Goal: Task Accomplishment & Management: Complete application form

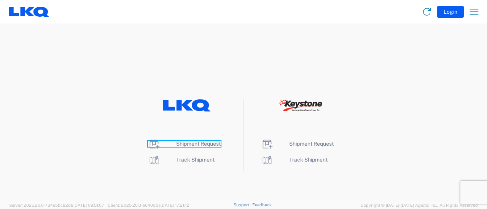
click at [201, 144] on span "Shipment Request" at bounding box center [198, 144] width 44 height 6
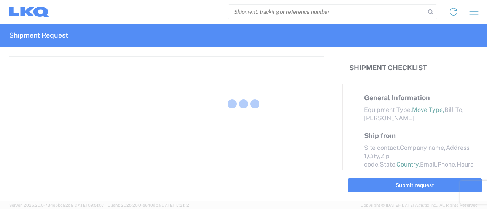
select select "FULL"
select select "LBS"
select select "IN"
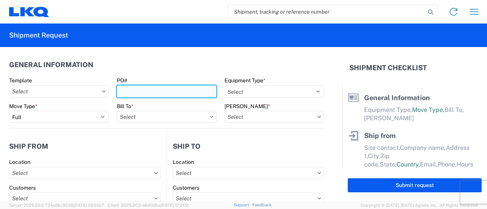
click at [140, 87] on input "PO#" at bounding box center [167, 92] width 100 height 12
type input "965-Blue"
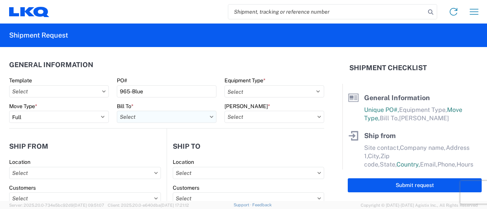
click at [200, 117] on input "text" at bounding box center [167, 117] width 100 height 12
type input "9"
type input "1"
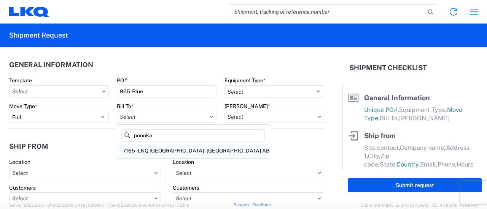
type input "ponoka"
click at [141, 154] on div "7165 - LKQ Canada - Ponoka AB" at bounding box center [193, 151] width 152 height 12
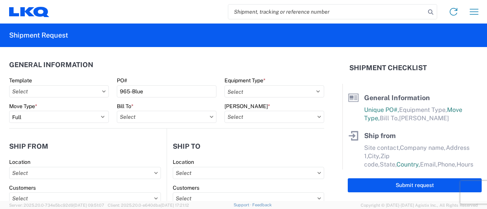
type input "7165 - LKQ Canada - Ponoka AB"
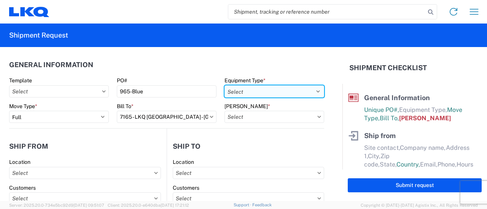
click at [314, 90] on select "Select 53’ Dry Van Flatbed Dropdeck (van) Lowboy (flatbed) Rail" at bounding box center [274, 92] width 100 height 12
select select "STDV"
click at [224, 86] on select "Select 53’ Dry Van Flatbed Dropdeck (van) Lowboy (flatbed) Rail" at bounding box center [274, 92] width 100 height 12
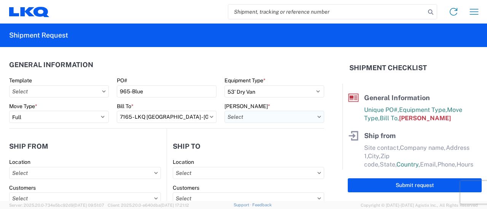
click at [250, 117] on input "text" at bounding box center [274, 117] width 100 height 12
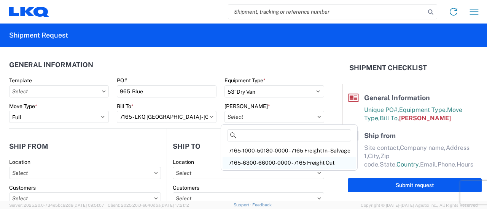
click at [260, 162] on div "7165-6300-66000-0000 - 7165 Freight Out" at bounding box center [288, 163] width 133 height 12
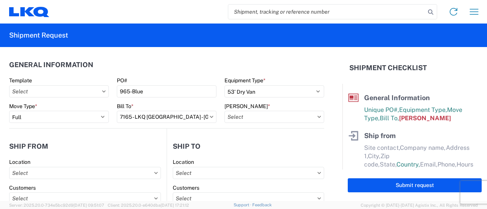
type input "7165-6300-66000-0000 - 7165 Freight Out"
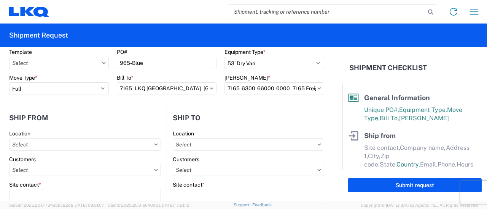
scroll to position [76, 0]
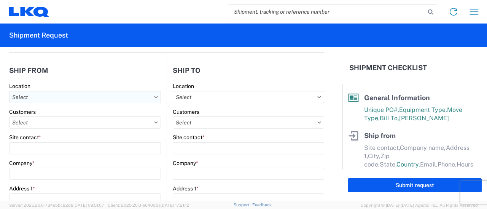
click at [110, 98] on input "text" at bounding box center [85, 97] width 152 height 12
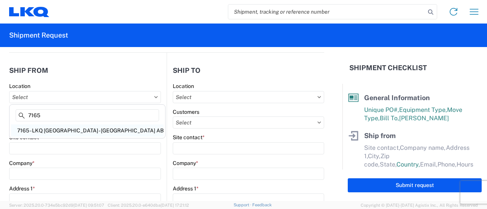
type input "7165"
click at [56, 130] on div "7165 - LKQ Canada - Ponoka AB" at bounding box center [87, 131] width 152 height 12
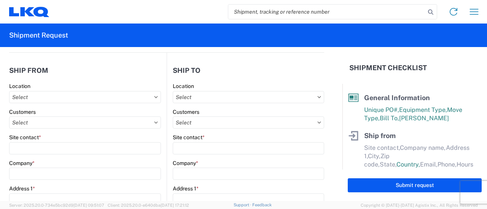
type input "7165 - LKQ Canada - Ponoka AB"
type input "LKQ Corporation"
type input "[STREET_ADDRESS]"
type input "Ponoka"
type input "T4J1R4"
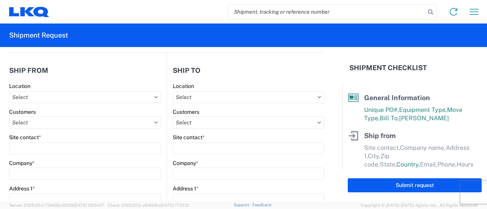
select select
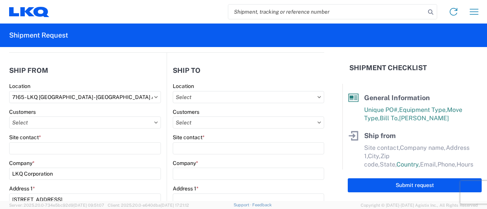
select select "CA"
type input "07:00"
type input "17:00"
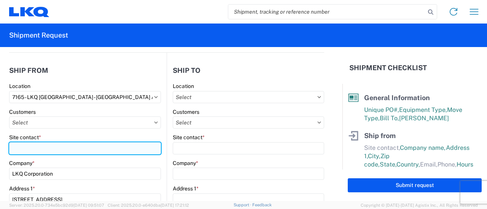
click at [46, 148] on input "Site contact *" at bounding box center [85, 149] width 152 height 12
type input "Carmen"
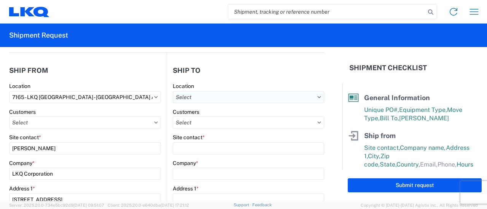
click at [241, 97] on input "text" at bounding box center [248, 97] width 151 height 12
type input "blue"
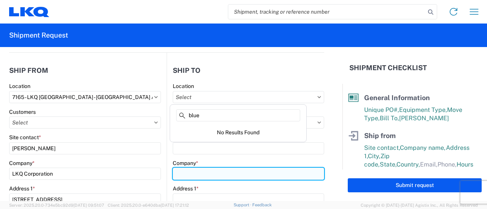
click at [196, 172] on input "Company *" at bounding box center [248, 174] width 151 height 12
paste input "Blue Whale Materials LLC"
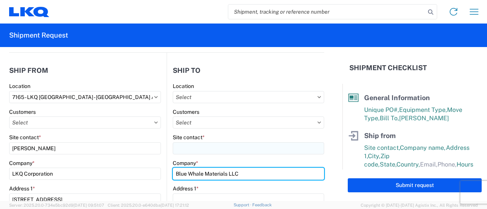
type input "Blue Whale Materials LLC"
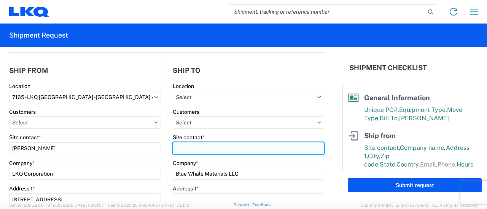
click at [189, 146] on input "Site contact *" at bounding box center [248, 149] width 151 height 12
type input "c"
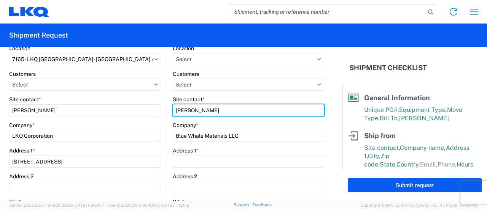
type input "Cory Carter"
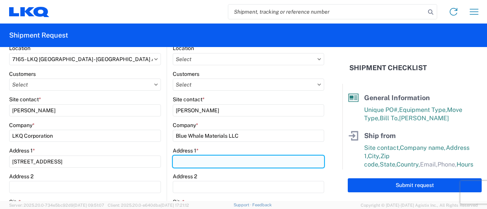
click at [196, 161] on input "Address 1 *" at bounding box center [248, 162] width 151 height 12
paste input "1560 INDUSTRIAL BLVD"
type input "[STREET_ADDRESS]"
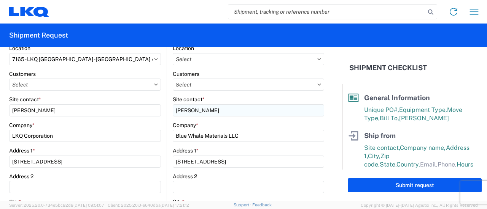
type input "Bartlesville"
type input "74006"
select select "OK"
type input "Blue Whale Materials LLC"
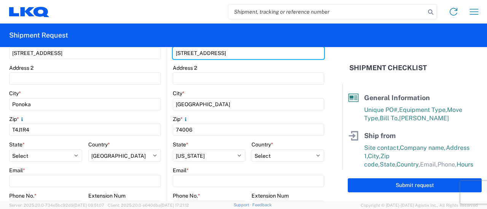
scroll to position [266, 0]
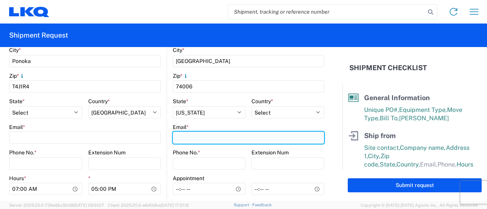
drag, startPoint x: 194, startPoint y: 138, endPoint x: 189, endPoint y: 140, distance: 6.1
click at [196, 138] on input "Email *" at bounding box center [248, 138] width 151 height 12
paste input "[EMAIL_ADDRESS][DOMAIN_NAME]"
type input "[EMAIL_ADDRESS][DOMAIN_NAME]"
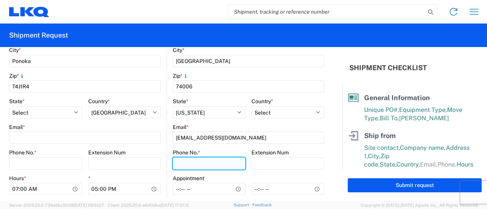
click at [207, 166] on input "Phone No. *" at bounding box center [209, 164] width 73 height 12
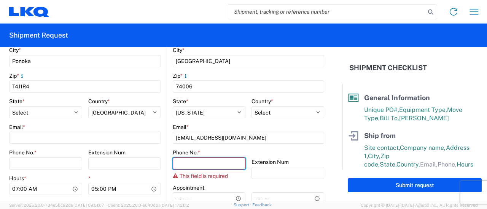
paste input "[PHONE_NUMBER]"
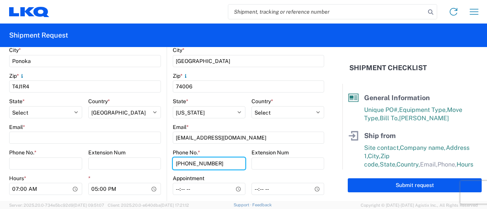
scroll to position [304, 0]
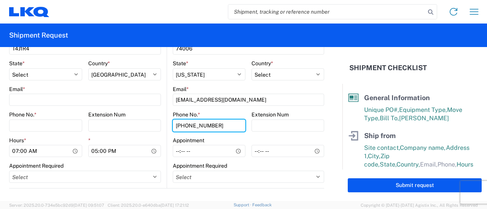
type input "[PHONE_NUMBER]"
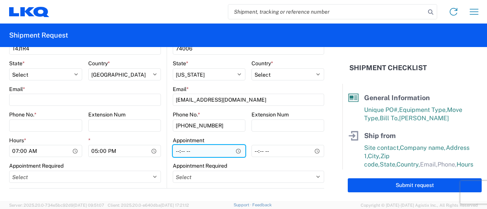
click at [174, 154] on input "Hours *" at bounding box center [209, 151] width 73 height 12
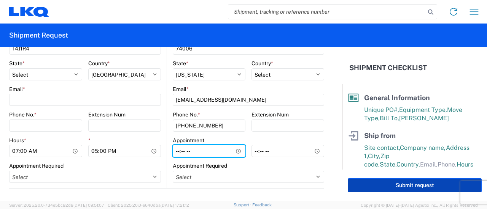
type input "09:00"
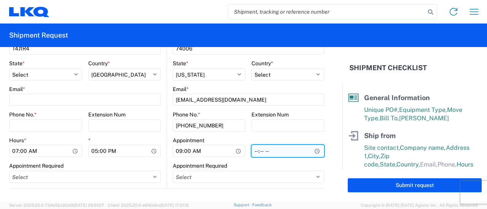
click at [251, 152] on input "*" at bounding box center [287, 151] width 73 height 12
click at [252, 154] on input "*" at bounding box center [287, 151] width 73 height 12
type input "16:00"
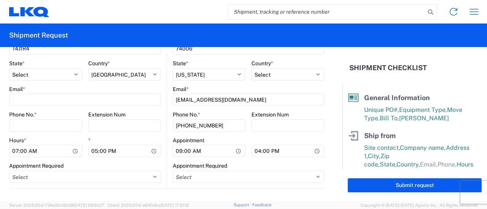
click at [327, 139] on form "General Information Template PO# 965-Blue Equipment Type * Select 53’ Dry Van F…" at bounding box center [171, 124] width 342 height 154
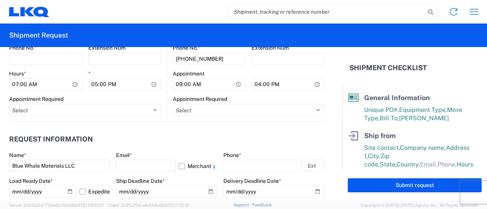
scroll to position [380, 0]
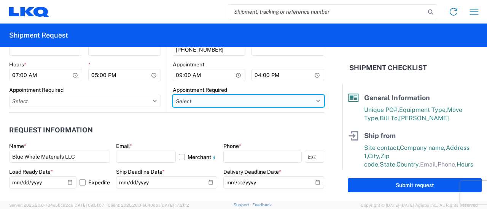
click at [311, 100] on select "Select Appt Required Appt Not Required Appt - First available" at bounding box center [248, 101] width 151 height 12
click at [173, 95] on select "Select Appt Required Appt Not Required Appt - First available" at bounding box center [248, 101] width 151 height 12
click at [311, 101] on select "Select Appt Required Appt Not Required Appt - First available" at bounding box center [248, 101] width 151 height 12
select select "apptFirstAvailable"
click at [173, 95] on select "Select Appt Required Appt Not Required Appt - First available" at bounding box center [248, 101] width 151 height 12
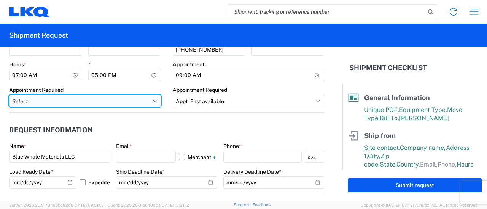
click at [152, 98] on select "Select Appt Required Appt Not Required Appt - First available" at bounding box center [85, 101] width 152 height 12
select select "apptNotRequired"
click at [9, 95] on select "Select Appt Required Appt Not Required Appt - First available" at bounding box center [85, 101] width 152 height 12
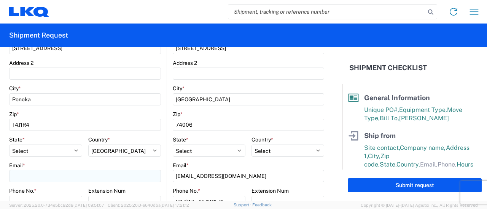
scroll to position [266, 0]
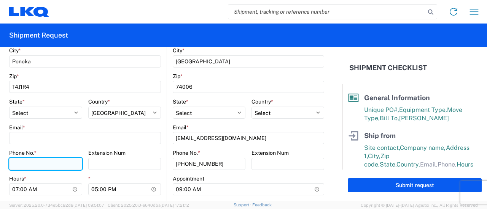
click at [25, 162] on input "Phone No. *" at bounding box center [45, 164] width 73 height 12
paste input "[PHONE_NUMBER]"
type input "[PHONE_NUMBER]"
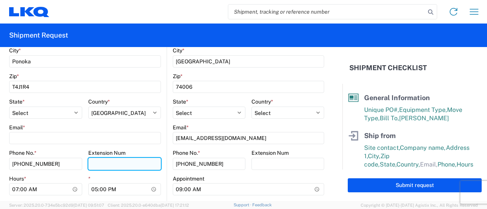
click at [100, 164] on input "Extension Num" at bounding box center [124, 164] width 73 height 12
type input "3305"
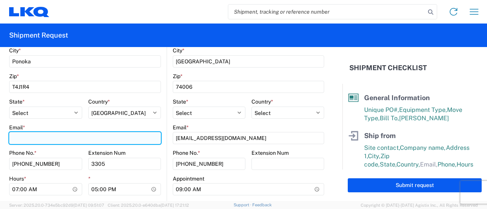
click at [26, 140] on input "Email *" at bounding box center [85, 138] width 152 height 12
paste input "[EMAIL_ADDRESS][DOMAIN_NAME]"
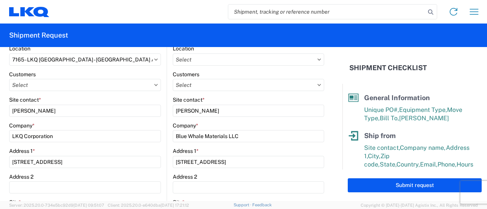
scroll to position [76, 0]
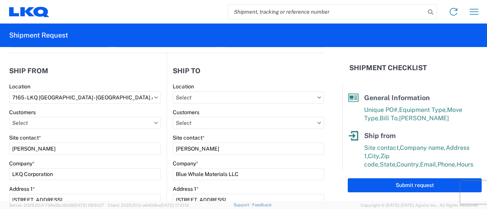
type input "[EMAIL_ADDRESS][DOMAIN_NAME]"
click at [317, 122] on icon at bounding box center [319, 123] width 4 height 2
click at [275, 122] on input "text" at bounding box center [248, 123] width 151 height 12
click at [190, 120] on input "text" at bounding box center [248, 123] width 151 height 12
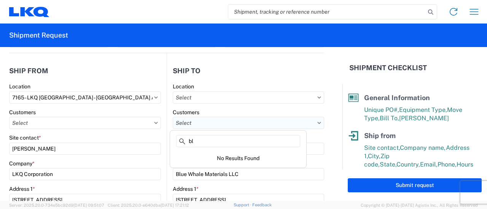
type input "b"
click at [270, 32] on agx-form-header "Shipment Request" at bounding box center [243, 36] width 487 height 24
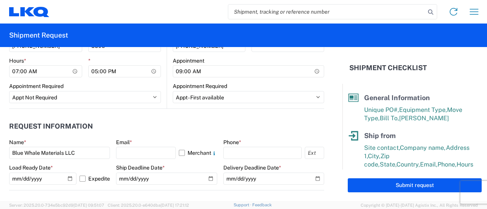
scroll to position [418, 0]
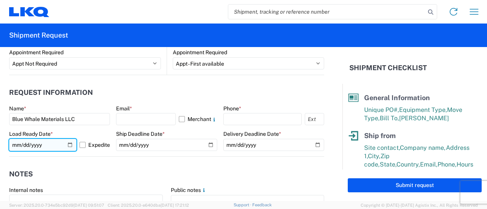
click at [68, 144] on input "[DATE]" at bounding box center [42, 145] width 67 height 12
click at [63, 160] on agx-notes "Notes Internal notes Public notes Quote only" at bounding box center [166, 198] width 315 height 82
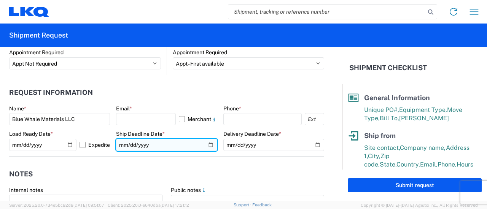
click at [208, 146] on input "date" at bounding box center [166, 145] width 101 height 12
type input "[DATE]"
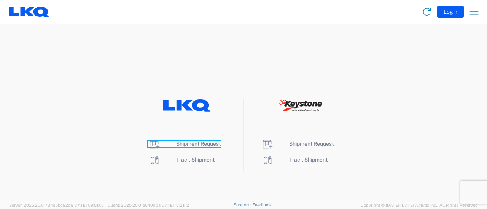
click at [178, 144] on span "Shipment Request" at bounding box center [198, 144] width 44 height 6
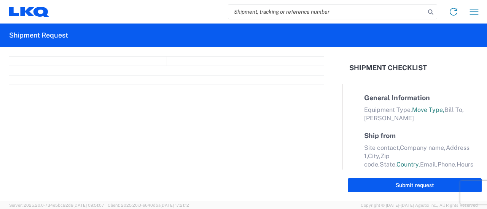
select select "FULL"
select select "LBS"
select select "IN"
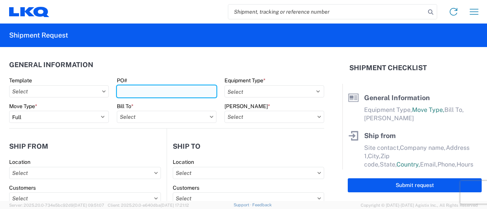
click at [157, 93] on input "PO#" at bounding box center [167, 92] width 100 height 12
type input "965 - Blue"
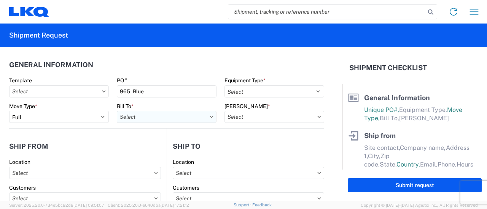
click at [188, 116] on input "text" at bounding box center [167, 117] width 100 height 12
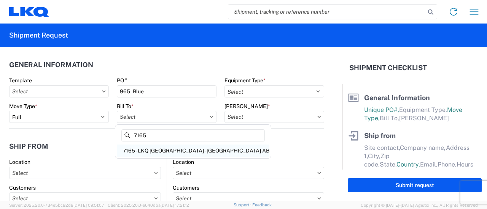
type input "7165"
click at [144, 152] on div "7165 - LKQ Canada - Ponoka AB" at bounding box center [193, 151] width 152 height 12
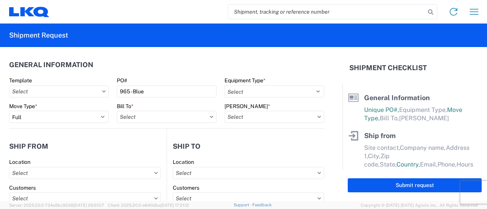
type input "7165 - LKQ Canada - Ponoka AB"
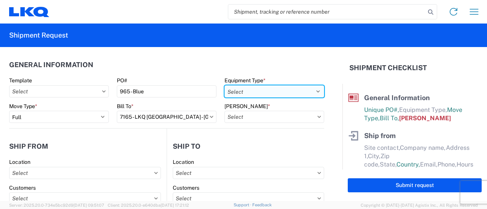
click at [276, 90] on select "Select 53’ Dry Van Flatbed Dropdeck (van) Lowboy (flatbed) Rail" at bounding box center [274, 92] width 100 height 12
select select "STDV"
click at [224, 86] on select "Select 53’ Dry Van Flatbed Dropdeck (van) Lowboy (flatbed) Rail" at bounding box center [274, 92] width 100 height 12
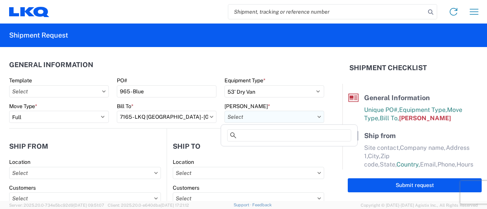
click at [255, 116] on input "text" at bounding box center [274, 117] width 100 height 12
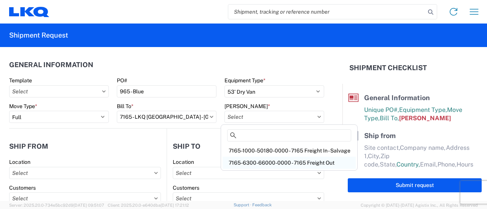
click at [260, 159] on div "7165-6300-66000-0000 - 7165 Freight Out" at bounding box center [288, 163] width 133 height 12
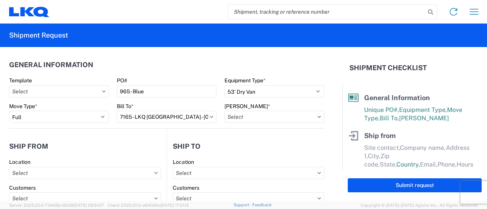
type input "7165-6300-66000-0000 - 7165 Freight Out"
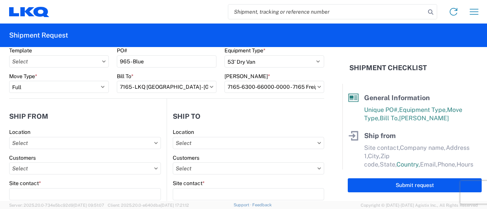
scroll to position [76, 0]
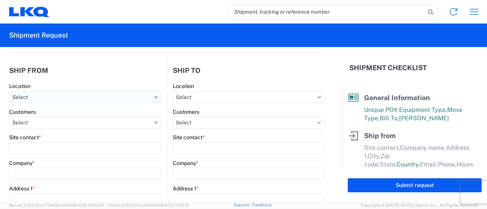
click at [55, 95] on input "text" at bounding box center [85, 97] width 152 height 12
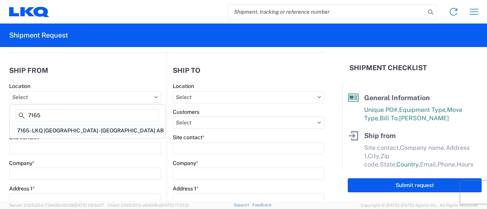
type input "7165"
click at [62, 133] on div "7165 - LKQ Canada - Ponoka AB" at bounding box center [87, 131] width 152 height 12
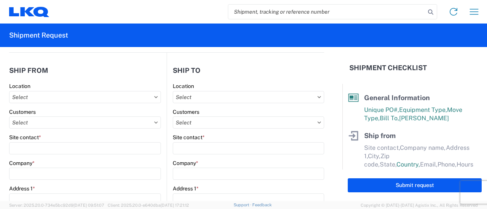
type input "7165 - LKQ Canada - Ponoka AB"
type input "LKQ Corporation"
type input "[STREET_ADDRESS]"
type input "Ponoka"
type input "T4J1R4"
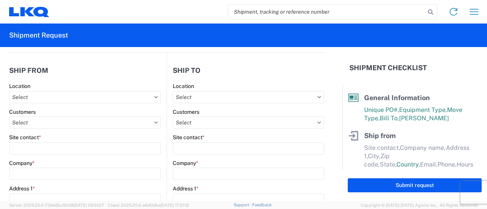
select select
select select "CA"
type input "07:00"
type input "17:00"
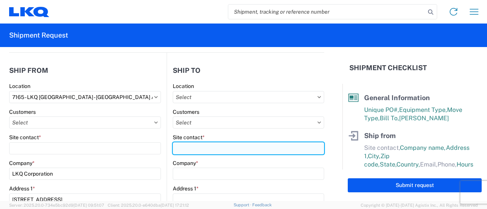
click at [233, 147] on input "Site contact *" at bounding box center [248, 149] width 151 height 12
type input "Cory Carter"
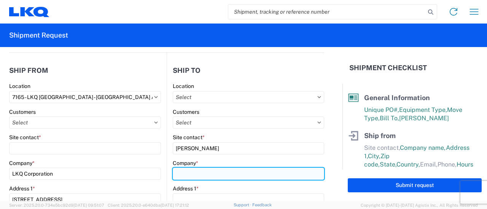
click at [217, 173] on input "Company *" at bounding box center [248, 174] width 151 height 12
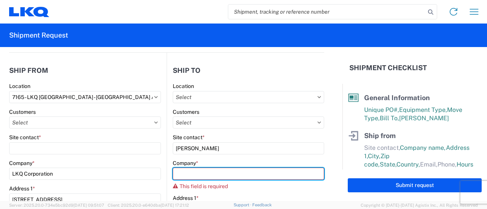
paste input "Blue Whale Materials LLC"
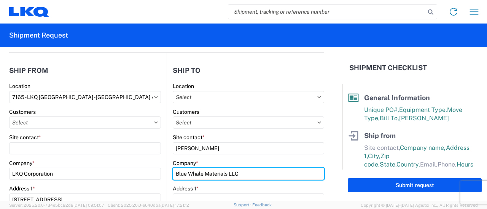
type input "Blue Whale Materials LLC"
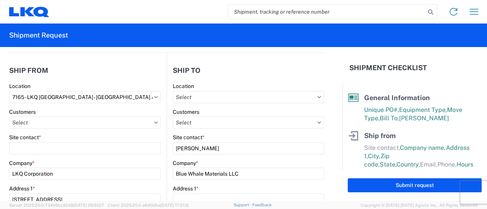
drag, startPoint x: 195, startPoint y: 166, endPoint x: 446, endPoint y: 64, distance: 270.9
click at [446, 64] on header "Shipment Checklist" at bounding box center [414, 68] width 144 height 24
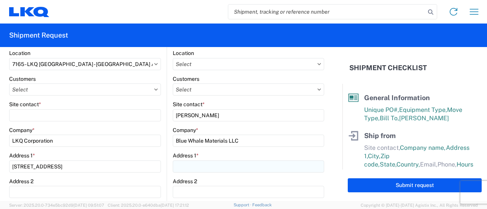
scroll to position [190, 0]
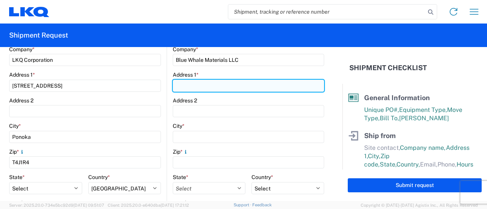
click at [199, 84] on input "Address 1 *" at bounding box center [248, 86] width 151 height 12
paste input "1560 INDUSTRIAL BLVD"
type input "[STREET_ADDRESS]"
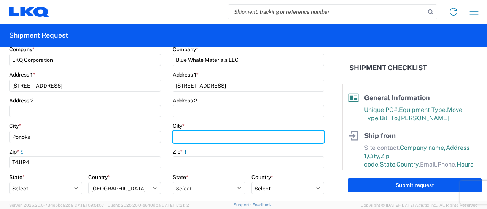
type input "Bartlesville"
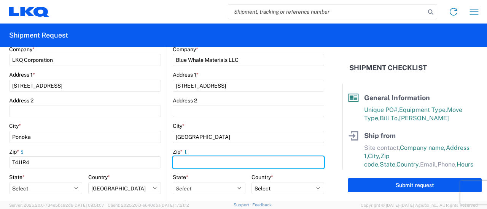
type input "74006"
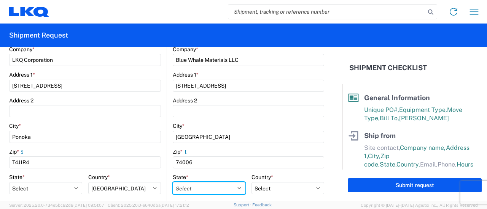
select select "OK"
type input "Blue Whale Materials LLC"
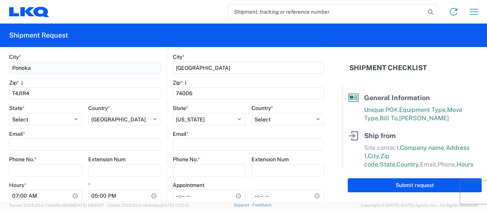
scroll to position [304, 0]
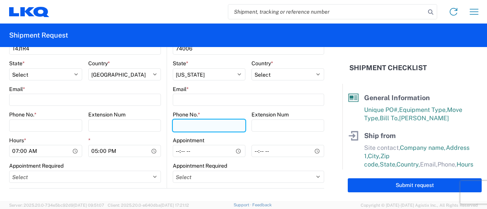
click at [197, 127] on input "Phone No. *" at bounding box center [209, 126] width 73 height 12
paste input "[PHONE_NUMBER]"
type input "[PHONE_NUMBER]"
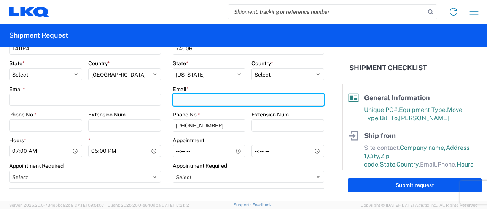
click at [183, 100] on input "Email *" at bounding box center [248, 100] width 151 height 12
paste input "[EMAIL_ADDRESS][DOMAIN_NAME]"
type input "[EMAIL_ADDRESS][DOMAIN_NAME]"
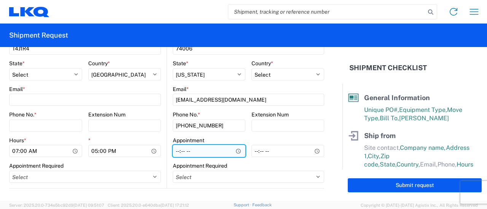
click at [173, 151] on input "Hours *" at bounding box center [209, 151] width 73 height 12
type input "09:00"
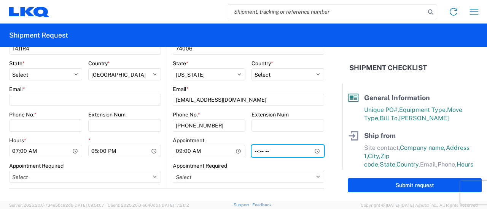
type input "16:00"
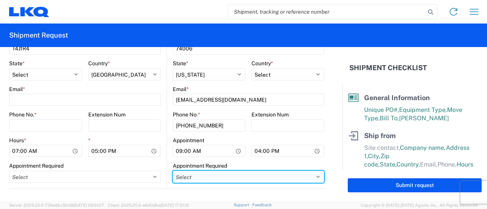
click at [269, 180] on select "Select Appt Required Appt Not Required Appt - First available" at bounding box center [248, 177] width 151 height 12
select select "apptNotRequired"
click at [173, 171] on select "Select Appt Required Appt Not Required Appt - First available" at bounding box center [248, 177] width 151 height 12
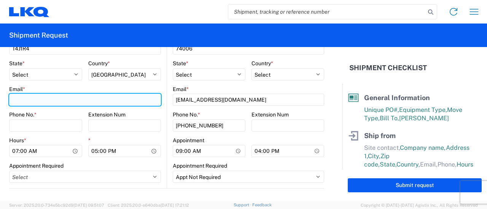
click at [36, 100] on input "Email *" at bounding box center [85, 100] width 152 height 12
paste input "[EMAIL_ADDRESS][DOMAIN_NAME]"
type input "[EMAIL_ADDRESS][DOMAIN_NAME]"
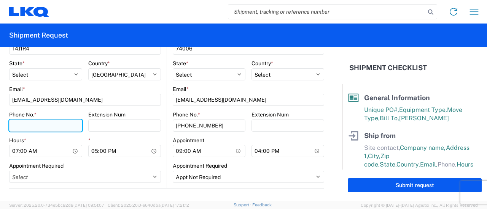
click at [30, 124] on input "Phone No. *" at bounding box center [45, 126] width 73 height 12
paste input "[PHONE_NUMBER]"
type input "[PHONE_NUMBER]"
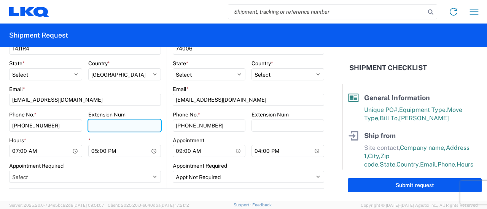
click at [109, 124] on input "Extension Num" at bounding box center [124, 126] width 73 height 12
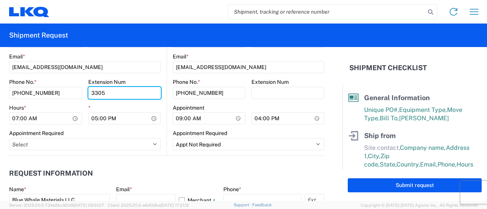
scroll to position [380, 0]
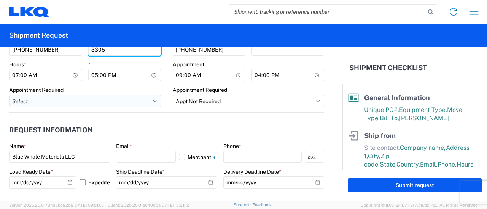
type input "3305"
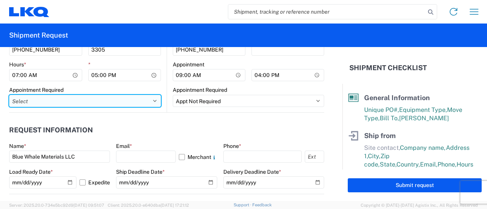
click at [152, 101] on select "Select Appt Required Appt Not Required Appt - First available" at bounding box center [85, 101] width 152 height 12
select select "apptNotRequired"
click at [9, 95] on select "Select Appt Required Appt Not Required Appt - First available" at bounding box center [85, 101] width 152 height 12
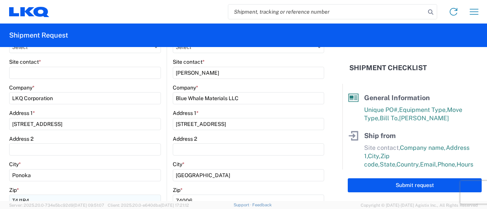
scroll to position [114, 0]
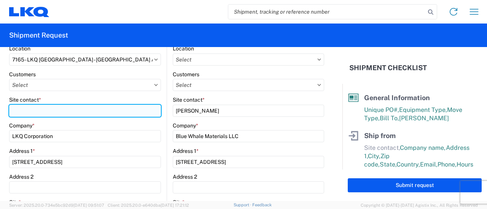
click at [46, 114] on input "Site contact *" at bounding box center [85, 111] width 152 height 12
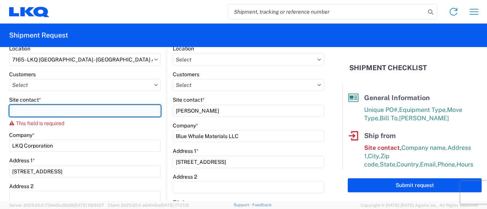
paste input "Carmen Dutka"
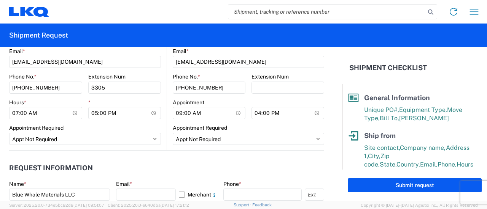
scroll to position [418, 0]
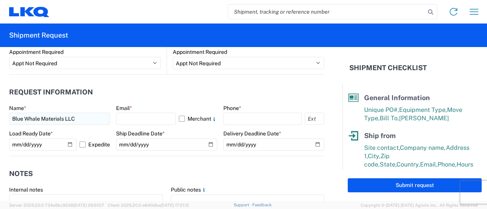
type input "Carmen Dutka"
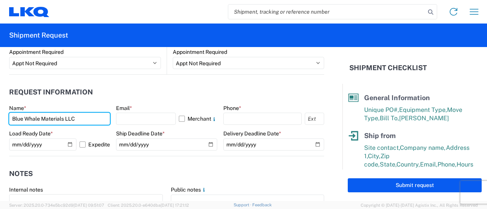
drag, startPoint x: 83, startPoint y: 117, endPoint x: 0, endPoint y: 113, distance: 83.0
click at [0, 113] on form "General Information Template PO# 965 - Blue Equipment Type * Select 53’ Dry Van…" at bounding box center [171, 124] width 342 height 154
type input "marc metzger"
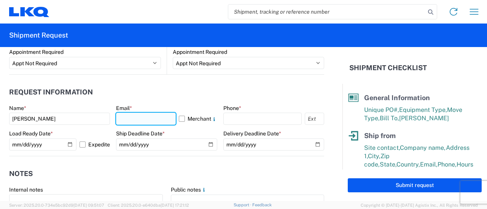
click at [130, 117] on input "text" at bounding box center [145, 119] width 59 height 12
type input "msmetzger@lkqcorp.com"
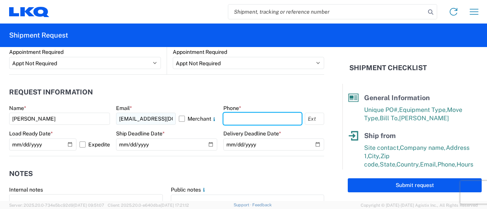
type input "9082082658"
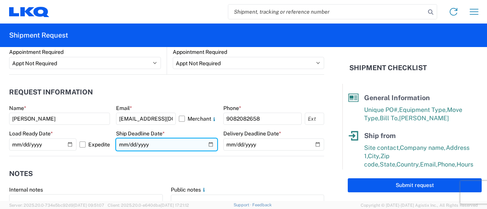
click at [208, 146] on input "date" at bounding box center [166, 145] width 101 height 12
type input "2025-10-14"
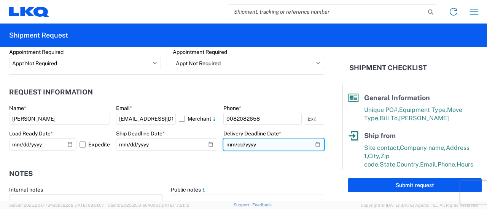
click at [313, 146] on input "date" at bounding box center [273, 145] width 101 height 12
type input "2025-10-17"
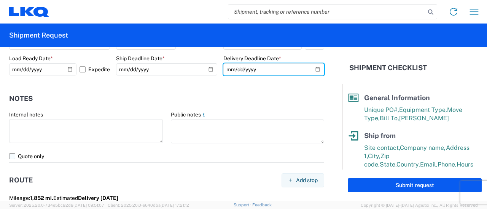
scroll to position [494, 0]
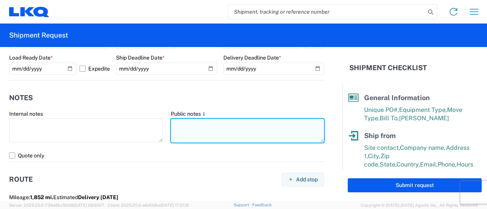
click at [182, 126] on textarea at bounding box center [248, 131] width 154 height 24
paste textarea "CLASS 9 UN3480 LI-ION BATTERY EMERGENCY # [PHONE_NUMBER] No Hazmat License Requ…"
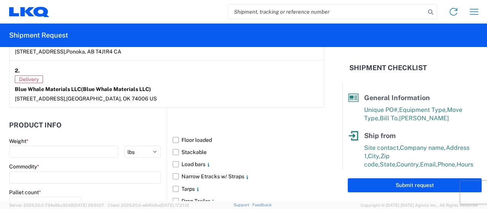
scroll to position [722, 0]
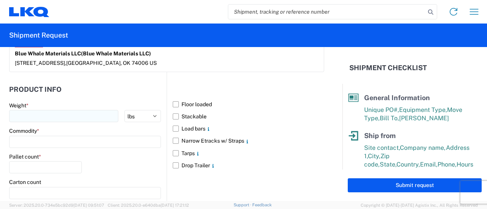
type textarea "CLASS 9 UN3480 LI-ION BATTERY EMERGENCY # [PHONE_NUMBER] No Hazmat License Requ…"
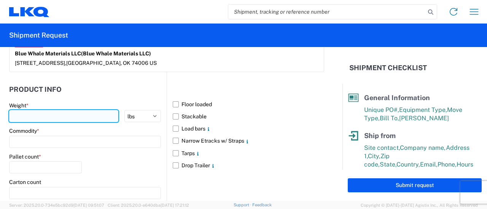
click at [54, 114] on input "number" at bounding box center [63, 116] width 109 height 12
type input "33900"
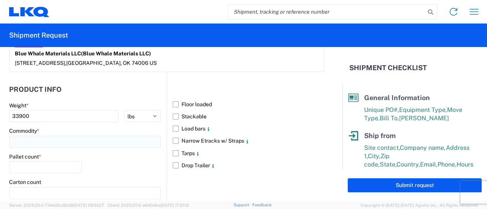
click at [87, 141] on input at bounding box center [85, 142] width 152 height 12
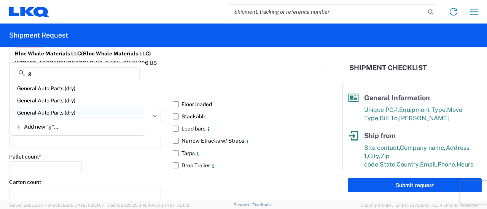
type input "g"
click at [70, 113] on div "General Auto Parts (dry)" at bounding box center [77, 113] width 133 height 12
type input "General Auto Parts (dry)"
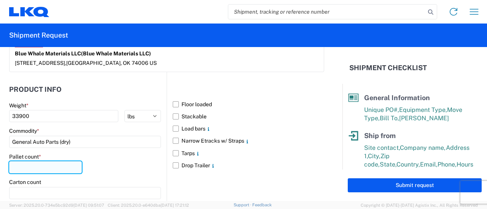
click at [71, 164] on input "number" at bounding box center [45, 168] width 73 height 12
type input "20"
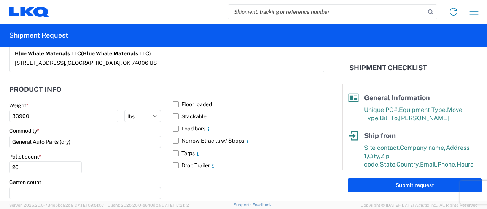
click at [144, 154] on div "Pallet count * 20" at bounding box center [85, 167] width 152 height 26
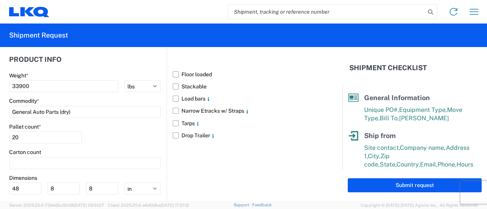
scroll to position [798, 0]
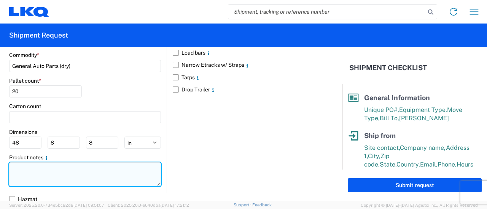
click at [71, 168] on textarea at bounding box center [85, 175] width 152 height 24
paste textarea "CLASS 9 UN3480 LI-ION BATTERY EMERGENCY # [PHONE_NUMBER] No Hazmat License Requ…"
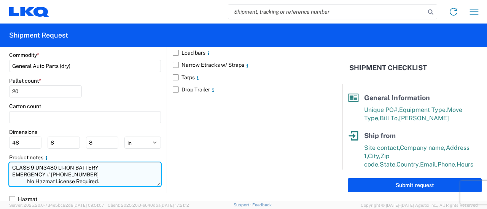
scroll to position [5, 0]
type textarea "CLASS 9 UN3480 LI-ION BATTERY EMERGENCY # [PHONE_NUMBER] No Hazmat License Requ…"
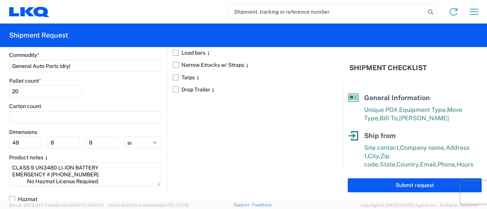
click at [212, 155] on div "Floor loaded Stackable Load bars Narrow Etracks w/ Straps Tarps Drop Trailer" at bounding box center [244, 94] width 157 height 197
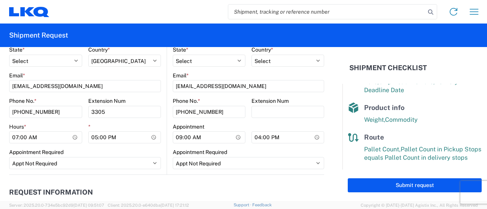
scroll to position [306, 0]
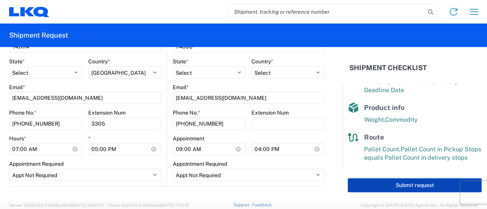
click at [407, 186] on button "Submit request" at bounding box center [414, 186] width 134 height 14
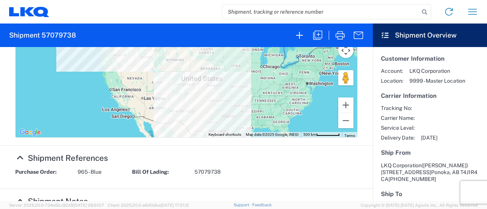
scroll to position [380, 0]
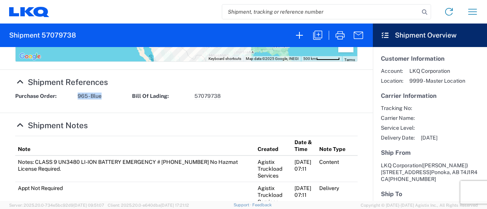
drag, startPoint x: 105, startPoint y: 95, endPoint x: 73, endPoint y: 100, distance: 31.8
click at [73, 100] on div "Purchase Order: 965 - Blue Bill Of Lading: 57079738" at bounding box center [186, 99] width 350 height 13
copy div "965 - Blue"
click at [163, 11] on div "Home Shipment request Shipment tracking" at bounding box center [266, 12] width 434 height 18
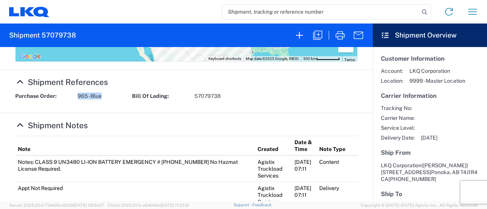
drag, startPoint x: 78, startPoint y: 95, endPoint x: 100, endPoint y: 95, distance: 22.0
click at [101, 95] on span "965 - Blue" at bounding box center [90, 96] width 24 height 7
copy span "965 - Blue"
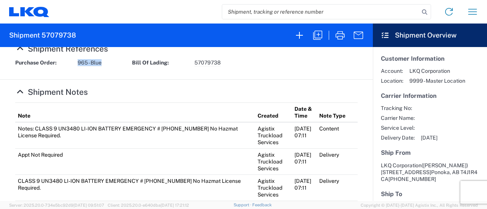
scroll to position [262, 0]
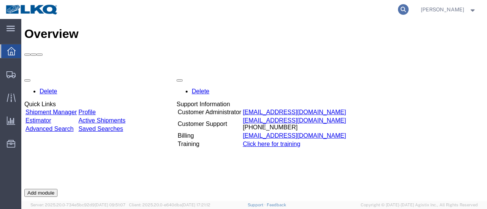
click at [408, 6] on icon at bounding box center [403, 9] width 11 height 11
paste input "56682215"
type input "56682215"
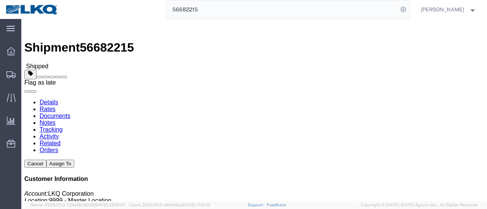
click span
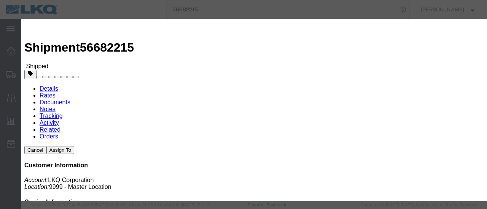
click select "Select Excused Not Excused"
select select "NOT_EXCUSED"
click select "Select Excused Not Excused"
click select "Select Bad Carrier Data Carrier Admin Error Delay Accident Driver Error Lack of…"
select select "DRIVER_ERROR"
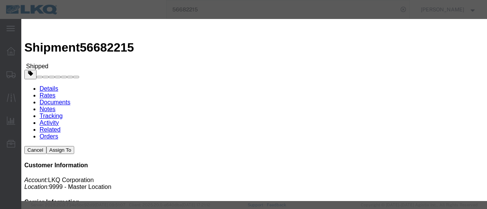
click select "Select Bad Carrier Data Carrier Admin Error Delay Accident Driver Error Lack of…"
click textarea
type textarea "D"
type textarea "driver arrived 9 hours late and after hours. we had him unloaded the following …"
click button "Save"
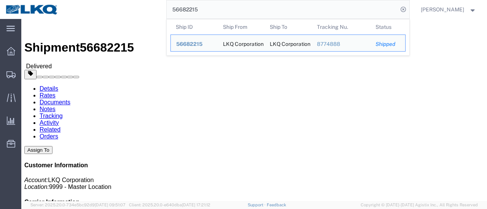
drag, startPoint x: 214, startPoint y: 10, endPoint x: 161, endPoint y: 3, distance: 52.9
click at [161, 3] on div "56682215 Ship ID Ship From Ship To Tracking Nu. Status Ship ID 56682215 Ship Fr…" at bounding box center [236, 9] width 345 height 19
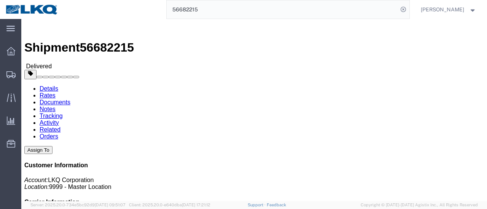
paste input "7079738"
type input "57079738"
click icon
click link "Details"
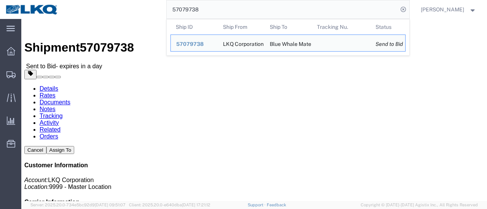
drag, startPoint x: 208, startPoint y: 10, endPoint x: 176, endPoint y: 8, distance: 31.9
click at [176, 8] on input "57079738" at bounding box center [281, 9] width 231 height 18
click at [202, 43] on span "57079738" at bounding box center [189, 44] width 27 height 6
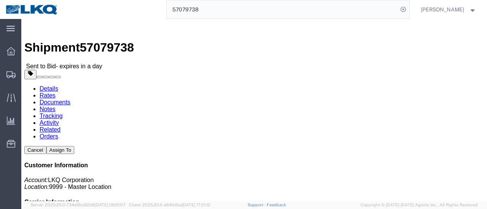
click icon
click p "10/14/2025 07:00 - 10/14/2025 17:00"
click link "Documents"
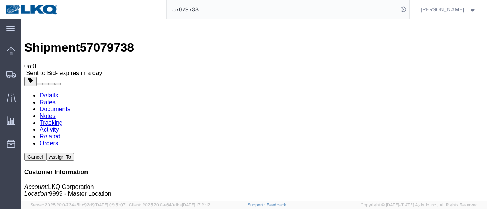
click at [55, 113] on link "Notes" at bounding box center [48, 116] width 16 height 6
click at [48, 92] on link "Details" at bounding box center [49, 95] width 19 height 6
click link "Orders"
click at [60, 133] on link "Related" at bounding box center [50, 136] width 21 height 6
click at [55, 113] on link "Notes" at bounding box center [48, 116] width 16 height 6
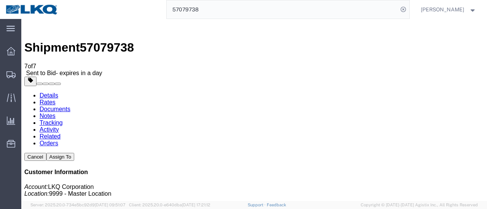
click at [46, 92] on link "Details" at bounding box center [49, 95] width 19 height 6
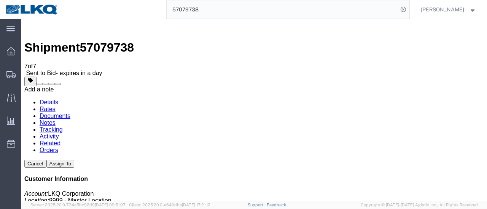
click span
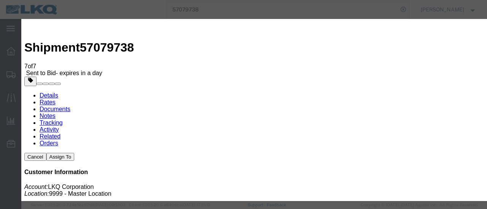
click button "Close"
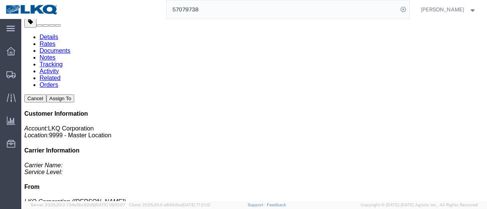
scroll to position [10, 0]
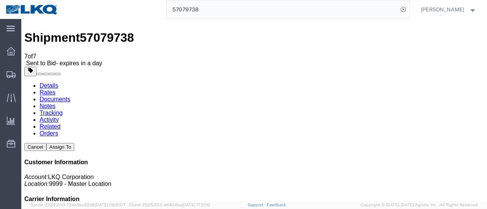
click button "button"
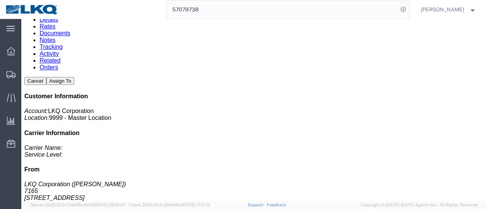
scroll to position [0, 0]
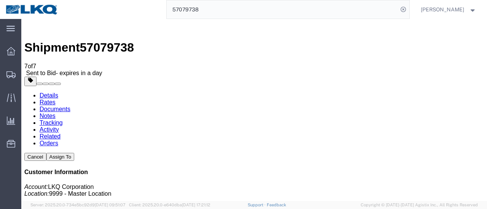
click link "Rates"
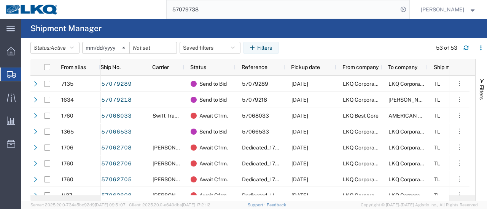
click at [119, 50] on input "2025-09-09" at bounding box center [105, 47] width 47 height 11
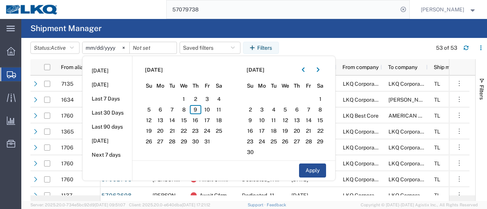
click at [140, 25] on agx-page-header "Shipment Manager" at bounding box center [253, 28] width 465 height 19
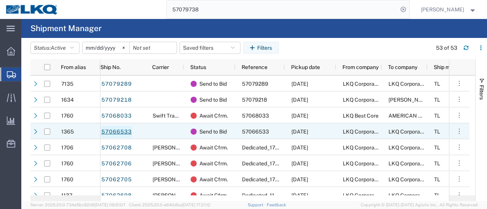
click at [120, 132] on link "57066533" at bounding box center [116, 132] width 31 height 12
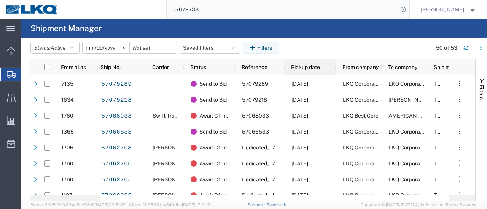
click at [305, 67] on span "Pickup date" at bounding box center [305, 67] width 29 height 6
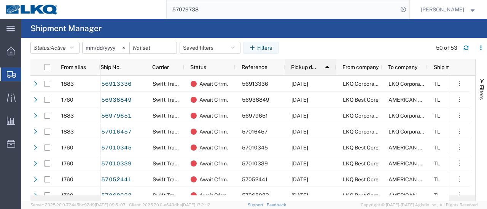
click at [305, 67] on span "Pickup date" at bounding box center [305, 67] width 28 height 6
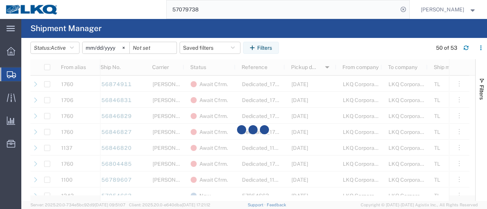
scroll to position [608, 0]
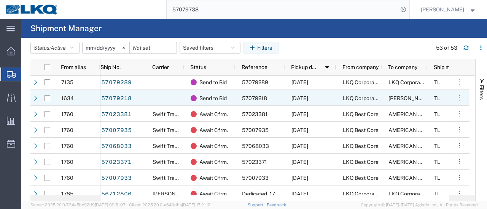
scroll to position [570, 0]
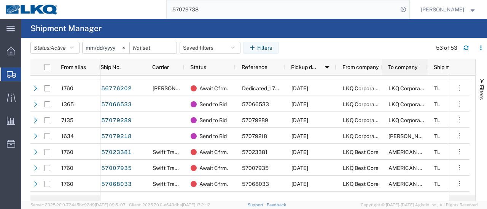
click at [399, 68] on span "To company" at bounding box center [402, 67] width 29 height 6
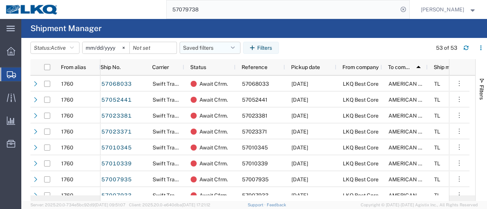
click at [235, 48] on icon "button" at bounding box center [233, 47] width 4 height 5
click at [300, 51] on agx-table-filter-chips "Status: Active Active All Approved Booked Canceled Delivered Denied New On Hold…" at bounding box center [228, 50] width 397 height 17
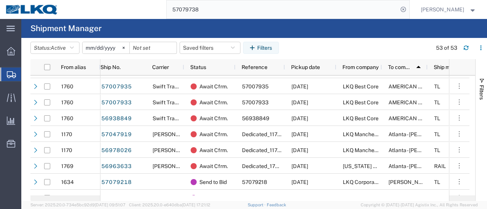
scroll to position [228, 0]
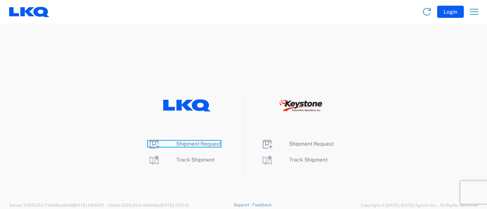
click at [191, 145] on span "Shipment Request" at bounding box center [198, 144] width 44 height 6
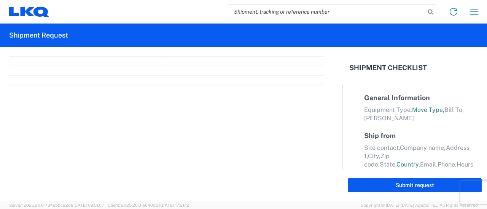
select select "FULL"
select select "LBS"
select select "IN"
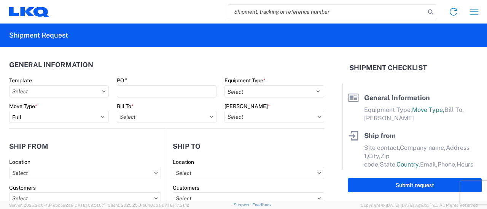
click at [284, 9] on input "search" at bounding box center [326, 12] width 197 height 14
paste input "57079738"
type input "57079738"
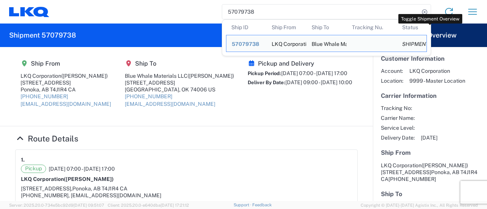
click at [474, 40] on header "Shipment Overview" at bounding box center [430, 36] width 114 height 24
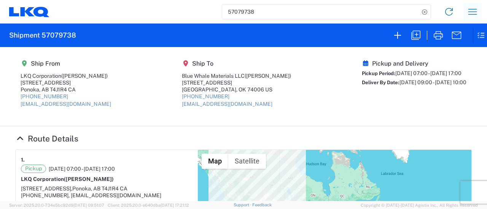
click at [474, 10] on icon "button" at bounding box center [472, 12] width 12 height 12
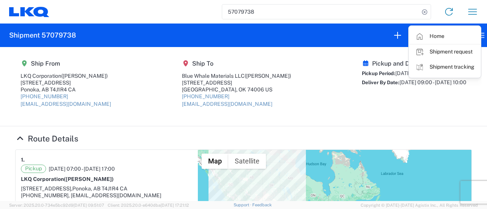
click at [323, 32] on agx-form-header "Shipment 57079738" at bounding box center [235, 36] width 471 height 24
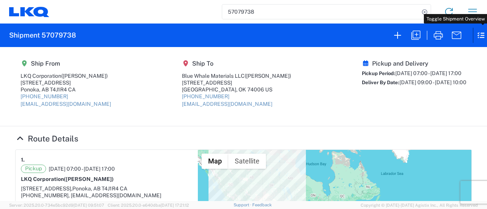
click at [479, 34] on icon at bounding box center [476, 35] width 9 height 15
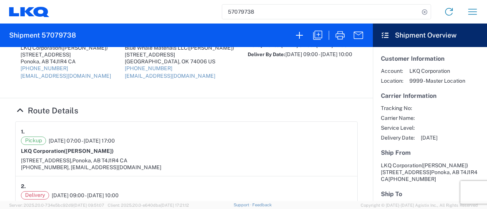
scroll to position [76, 0]
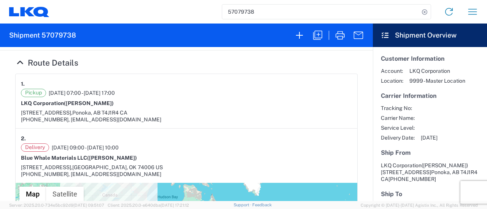
click at [61, 90] on span "[DATE] 07:00 - [DATE] 17:00" at bounding box center [82, 93] width 66 height 7
click at [269, 81] on div "1." at bounding box center [186, 84] width 331 height 10
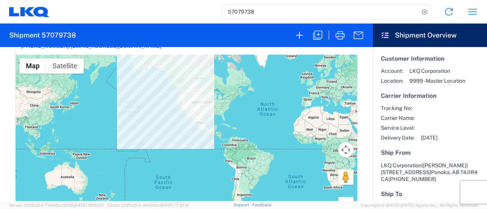
scroll to position [0, 0]
